Goal: Check status: Check status

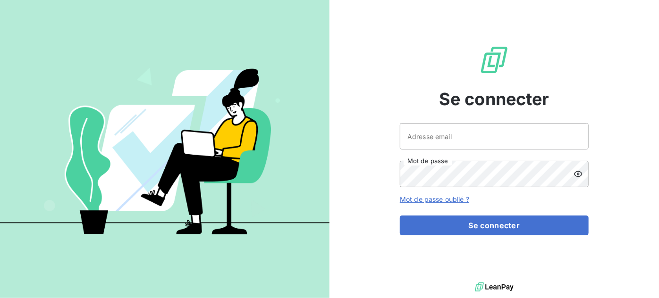
click at [0, 0] on div at bounding box center [0, 0] width 0 height 0
type input "[EMAIL_ADDRESS][DOMAIN_NAME]"
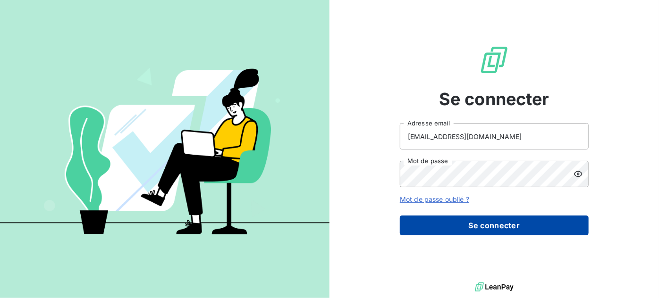
click at [467, 219] on button "Se connecter" at bounding box center [494, 226] width 189 height 20
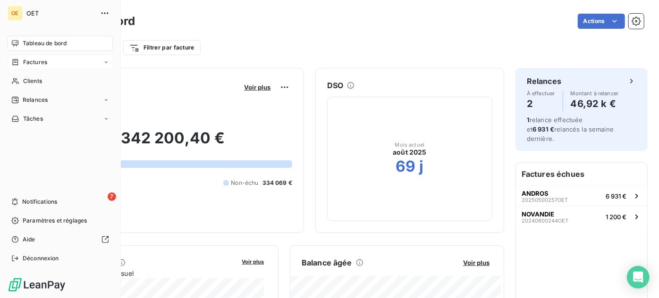
click at [31, 67] on div "Factures" at bounding box center [60, 62] width 105 height 15
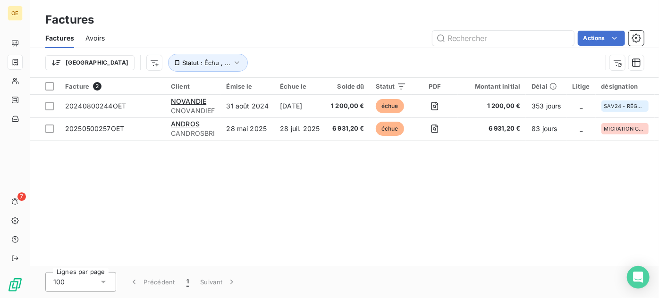
click at [597, 193] on div "Facture 2 Client Émise le Échue le Solde dû Statut PDF Montant initial Délai Li…" at bounding box center [344, 172] width 629 height 188
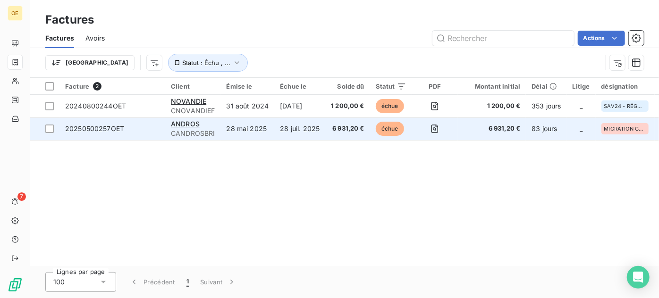
click at [590, 119] on td "_" at bounding box center [581, 129] width 29 height 23
